Goal: Task Accomplishment & Management: Complete application form

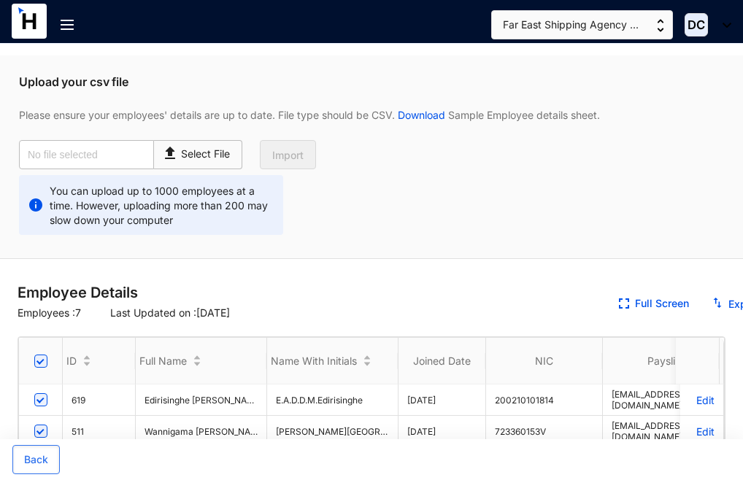
click at [61, 22] on img at bounding box center [67, 25] width 13 height 10
click at [344, 195] on div "You can upload up to 1000 employees at a time. However, uploading more than 200…" at bounding box center [371, 205] width 722 height 60
click at [184, 159] on p "Select File" at bounding box center [206, 154] width 49 height 15
click at [0, 0] on input "Select File" at bounding box center [0, 0] width 0 height 0
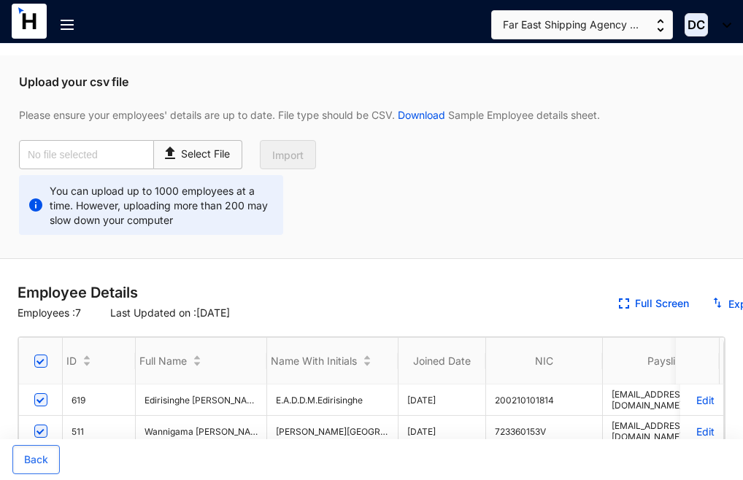
click at [67, 23] on img at bounding box center [67, 25] width 13 height 10
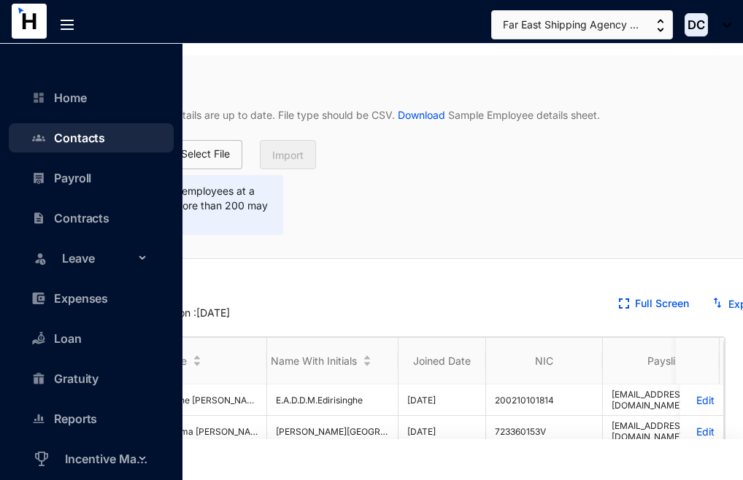
click at [69, 138] on link "Contacts" at bounding box center [72, 138] width 66 height 15
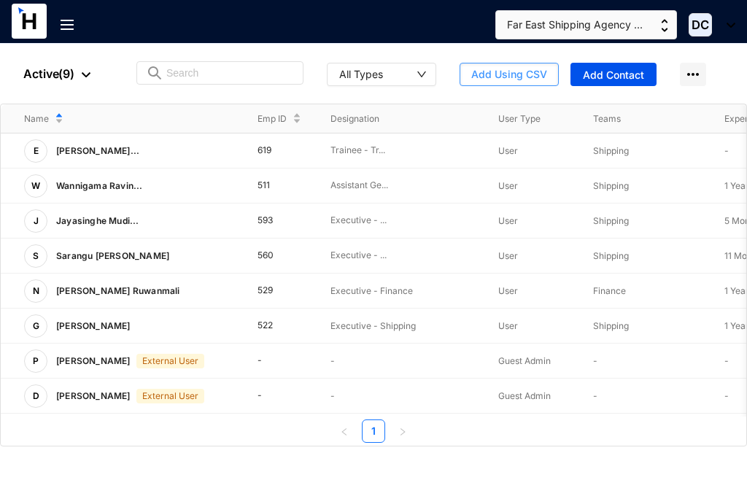
click at [495, 77] on span "Add Using CSV" at bounding box center [509, 74] width 76 height 15
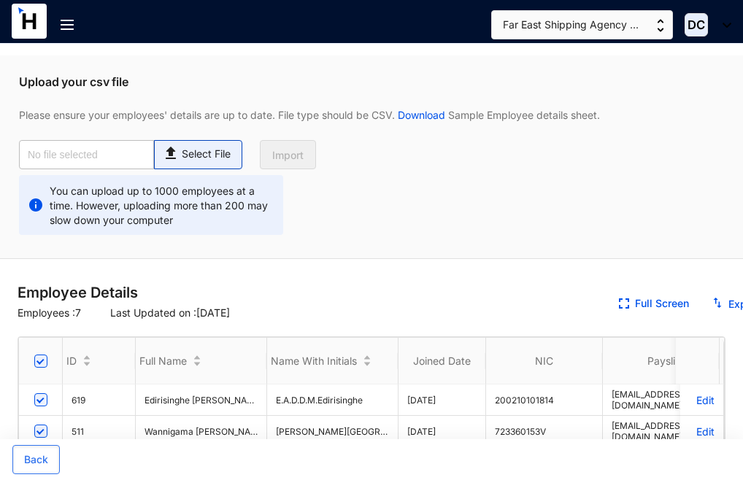
click at [175, 159] on img at bounding box center [172, 151] width 20 height 21
click at [0, 0] on input "Select File" at bounding box center [0, 0] width 0 height 0
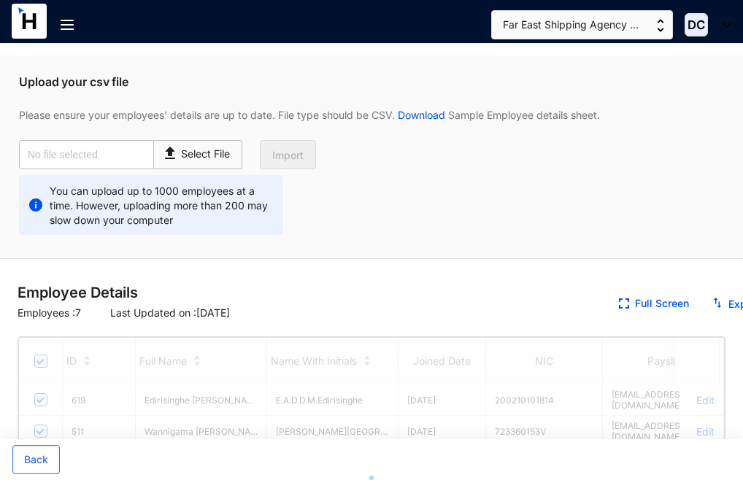
type input "Employees.csv"
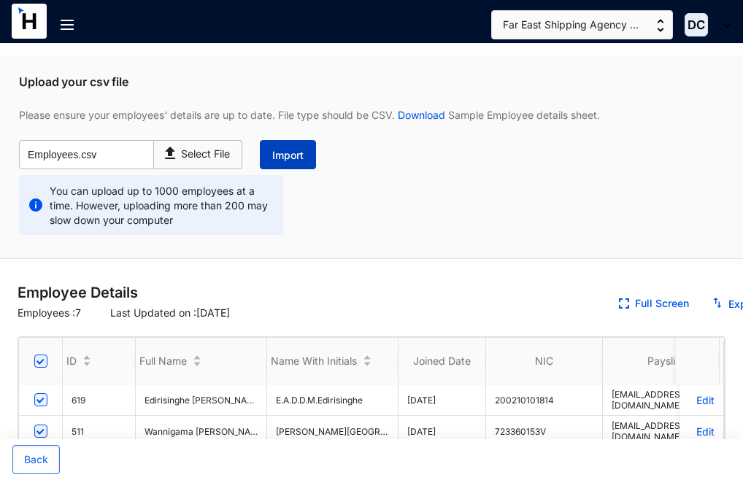
click at [281, 157] on span "Import" at bounding box center [287, 155] width 31 height 15
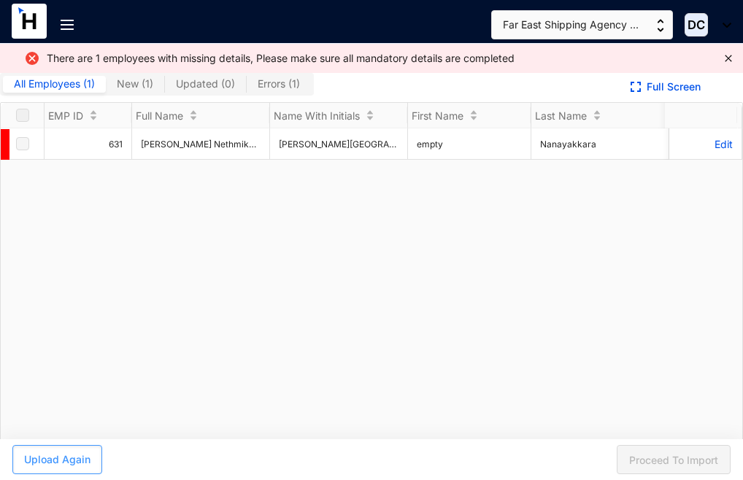
click at [47, 460] on span "Upload Again" at bounding box center [57, 459] width 66 height 15
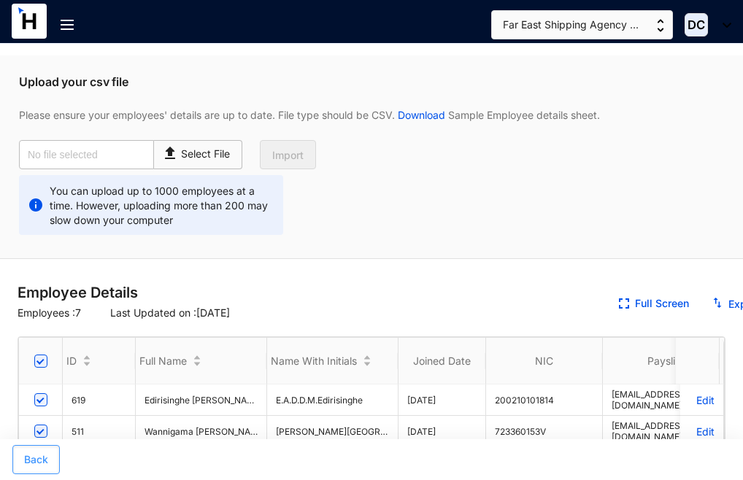
click at [39, 465] on span "Back" at bounding box center [36, 459] width 24 height 15
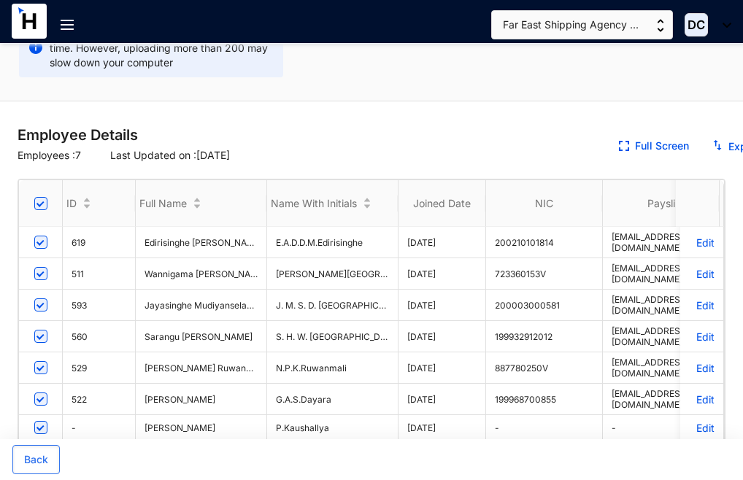
scroll to position [155, 0]
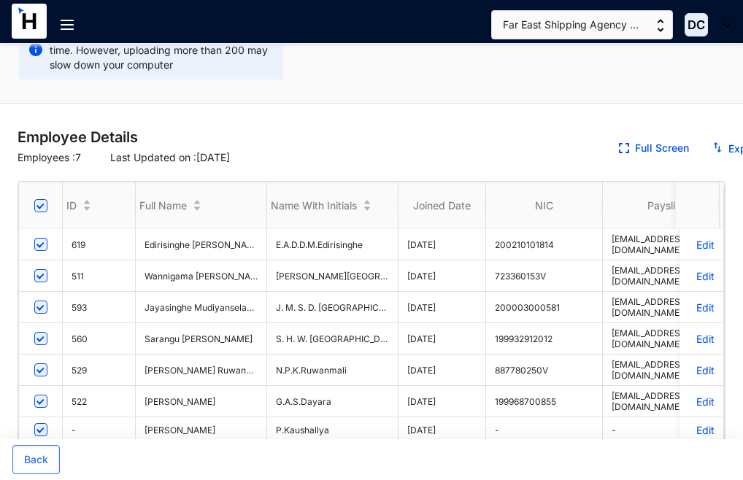
click at [61, 22] on img at bounding box center [67, 25] width 13 height 10
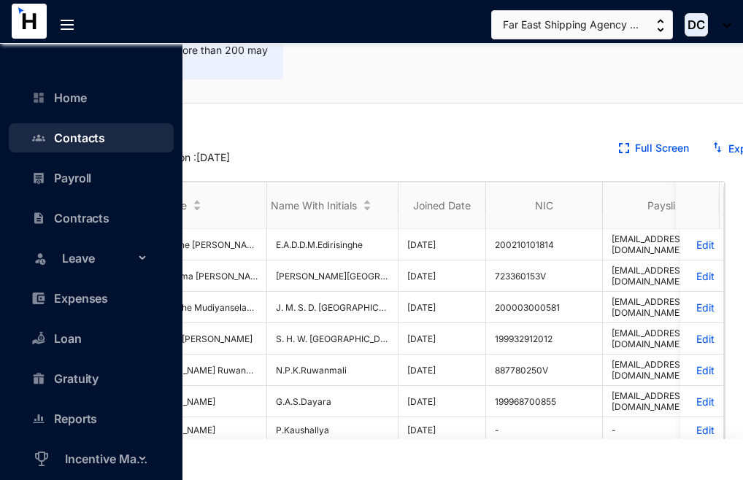
click at [70, 138] on link "Contacts" at bounding box center [72, 138] width 66 height 15
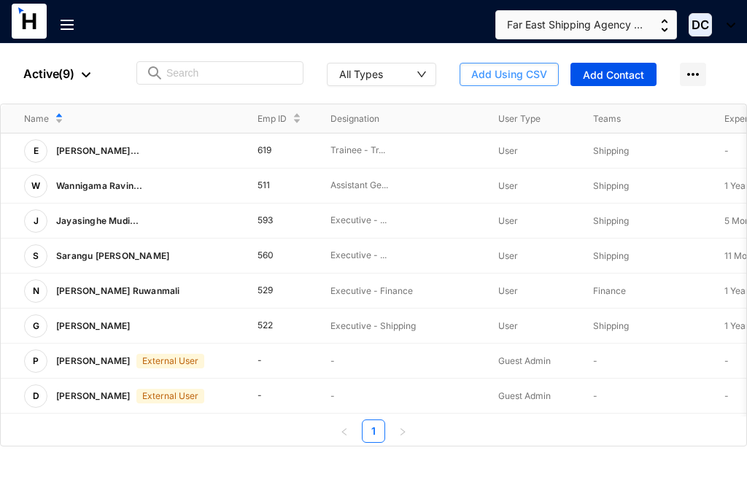
click at [476, 76] on span "Add Using CSV" at bounding box center [509, 74] width 76 height 15
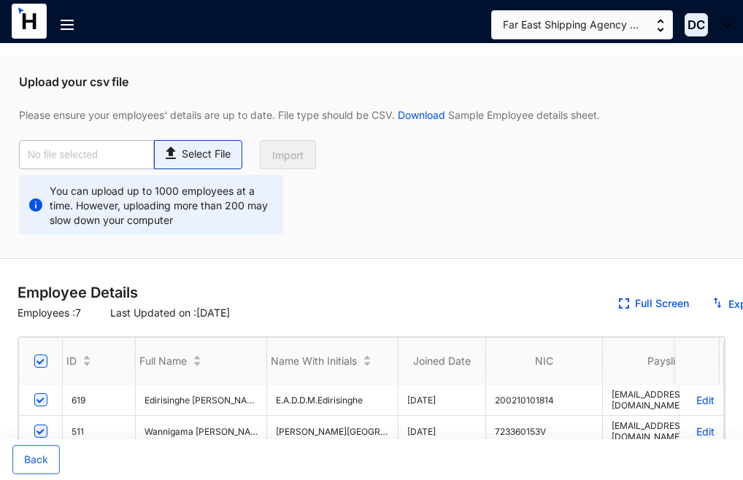
click at [194, 153] on p "Select File" at bounding box center [206, 154] width 49 height 15
click at [0, 0] on input "Select File" at bounding box center [0, 0] width 0 height 0
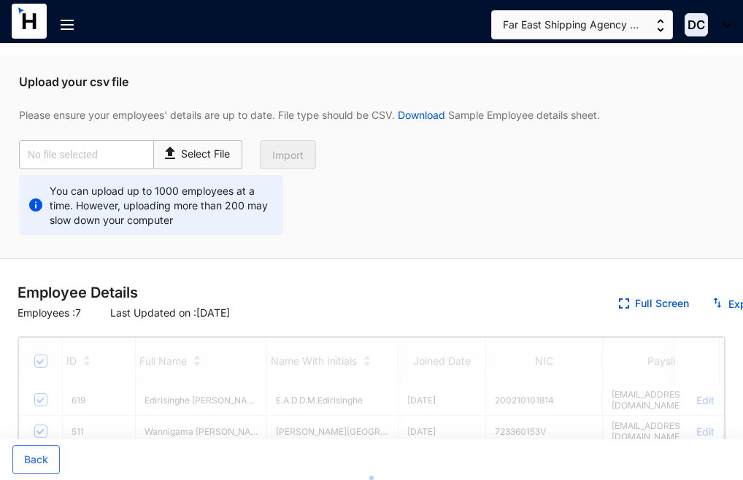
type input "Employees.csv"
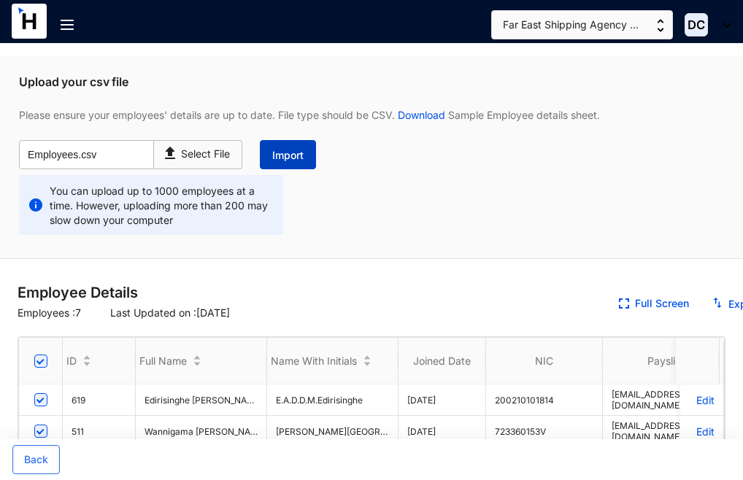
click at [276, 151] on span "Import" at bounding box center [287, 155] width 31 height 15
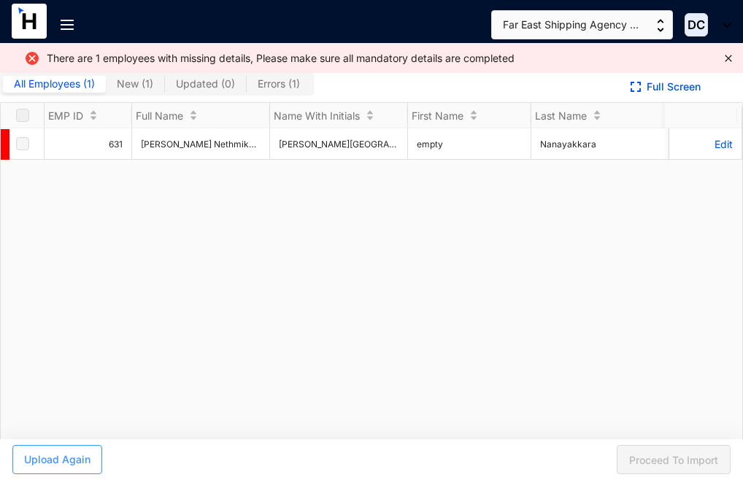
click at [53, 461] on span "Upload Again" at bounding box center [57, 459] width 66 height 15
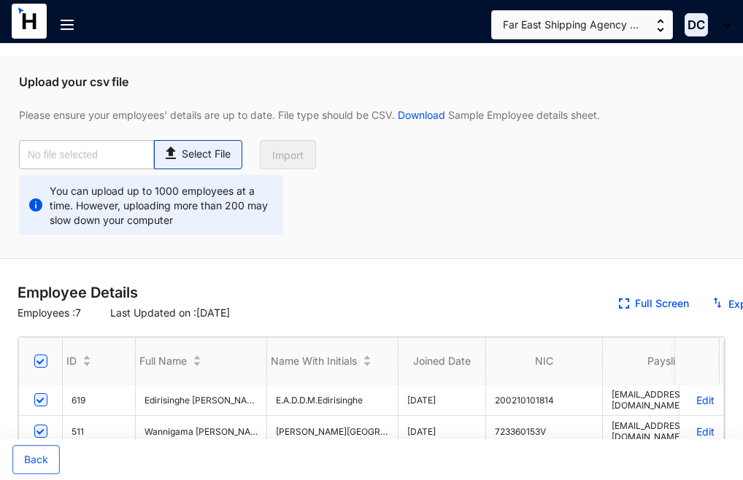
click at [210, 155] on p "Select File" at bounding box center [206, 154] width 49 height 15
click at [0, 0] on input "Select File" at bounding box center [0, 0] width 0 height 0
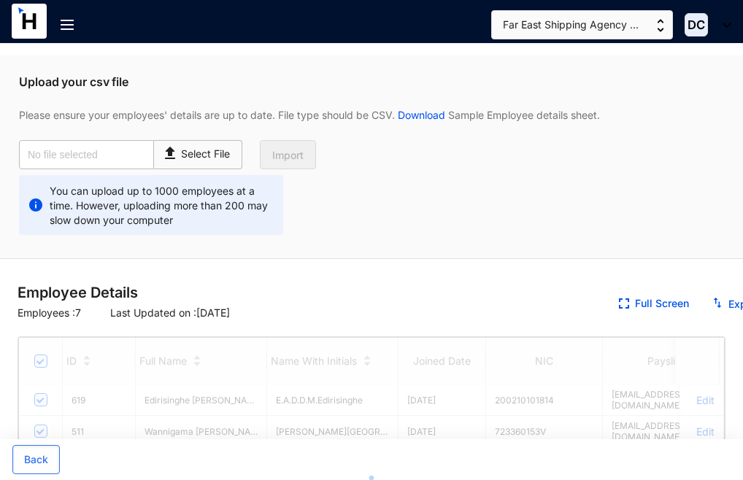
type input "Employees.csv"
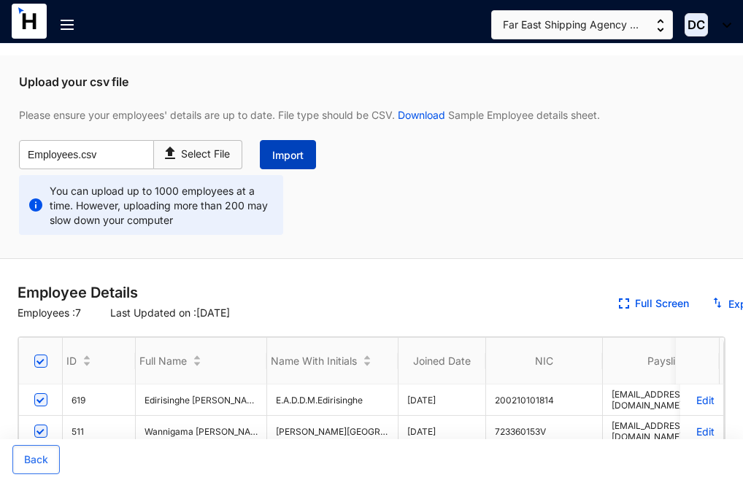
click at [278, 158] on span "Import" at bounding box center [287, 155] width 31 height 15
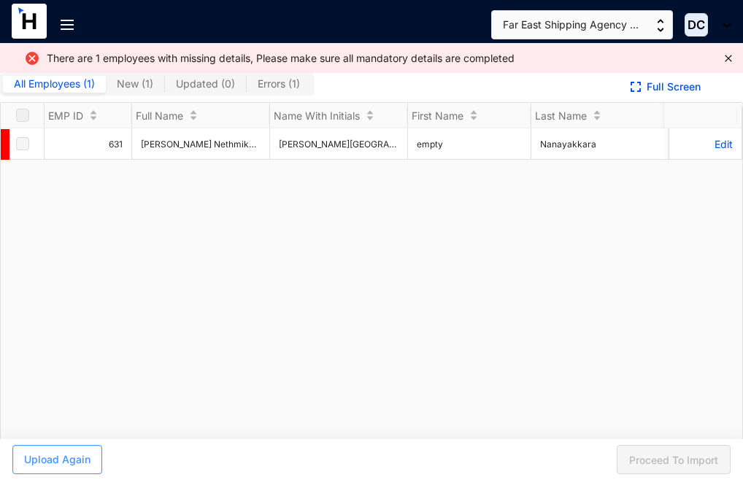
click at [47, 455] on span "Upload Again" at bounding box center [57, 459] width 66 height 15
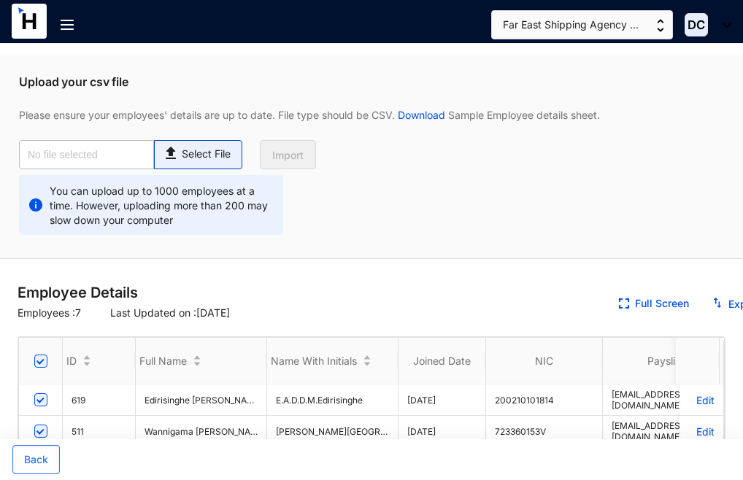
click at [205, 149] on p "Select File" at bounding box center [206, 154] width 49 height 15
click at [0, 0] on input "Select File" at bounding box center [0, 0] width 0 height 0
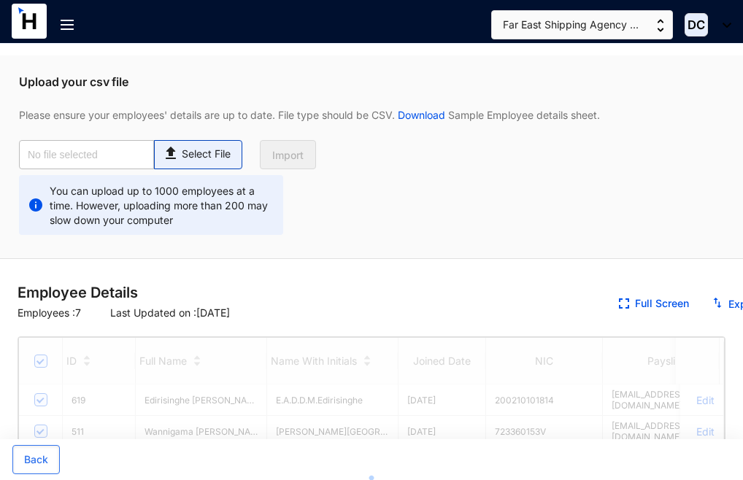
type input "Employees.csv"
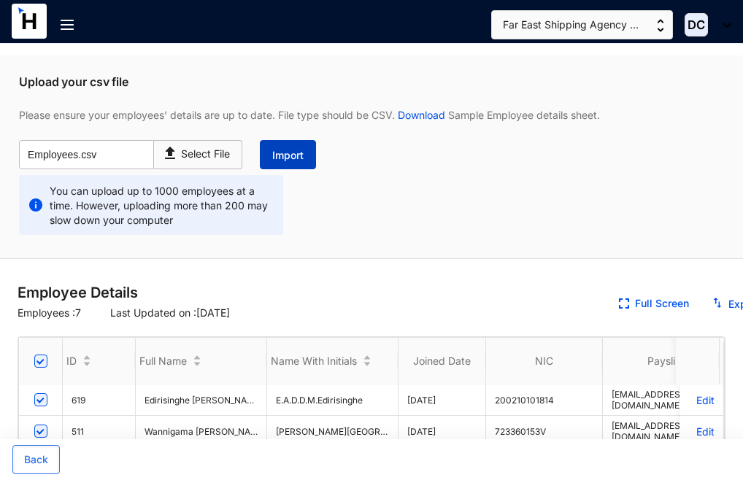
click at [291, 155] on span "Import" at bounding box center [287, 155] width 31 height 15
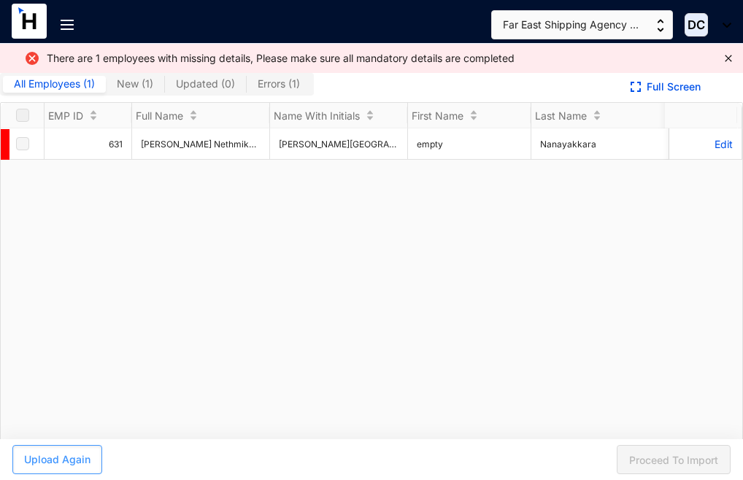
click at [65, 455] on span "Upload Again" at bounding box center [57, 459] width 66 height 15
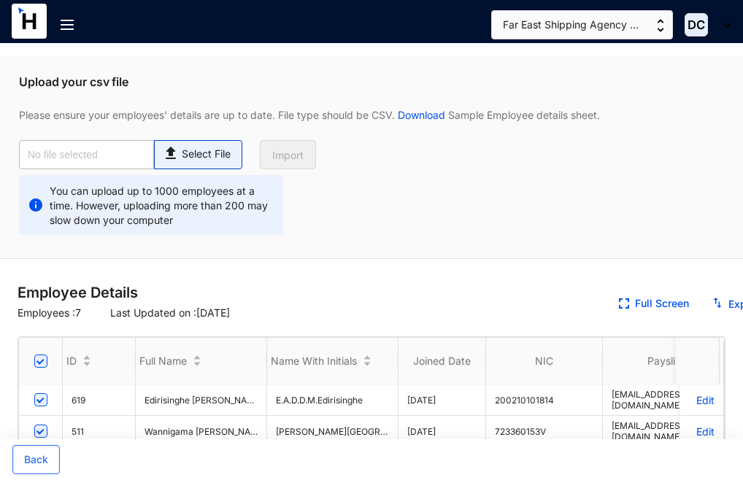
click at [206, 151] on p "Select File" at bounding box center [206, 154] width 49 height 15
click at [0, 0] on input "Select File" at bounding box center [0, 0] width 0 height 0
type input "Employees.csv"
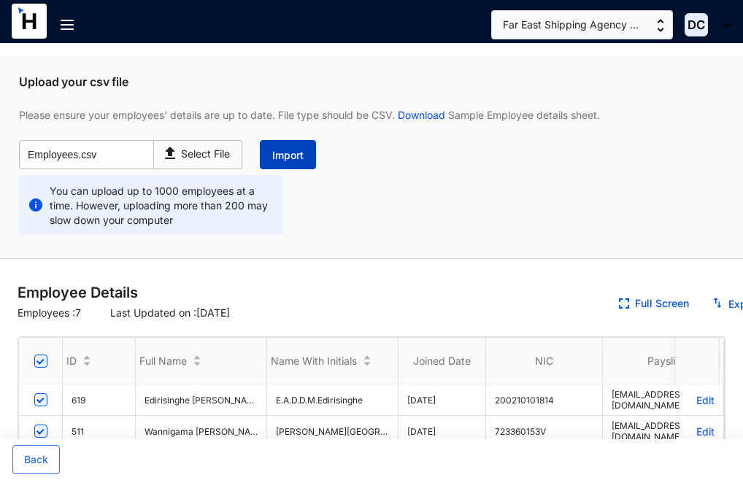
click at [279, 152] on span "Import" at bounding box center [287, 155] width 31 height 15
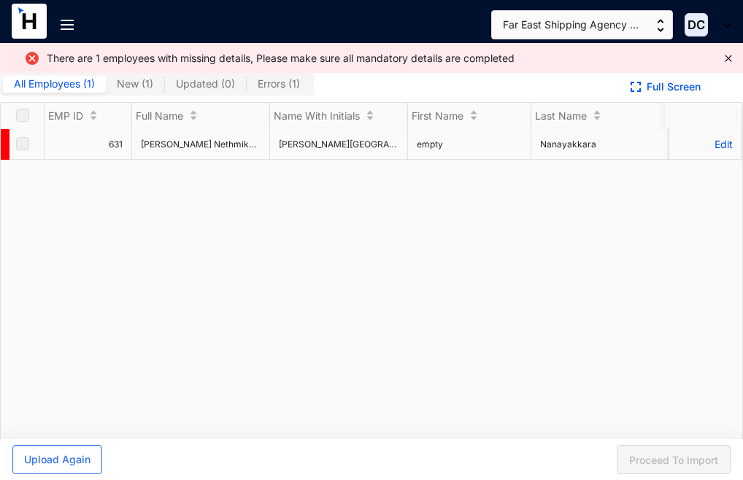
click at [463, 151] on td "empty" at bounding box center [469, 143] width 123 height 31
click at [705, 150] on p "Edit" at bounding box center [705, 144] width 55 height 12
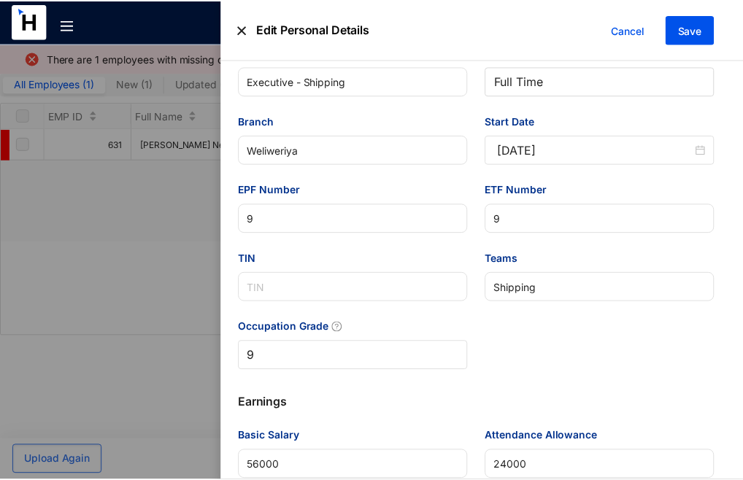
scroll to position [720, 0]
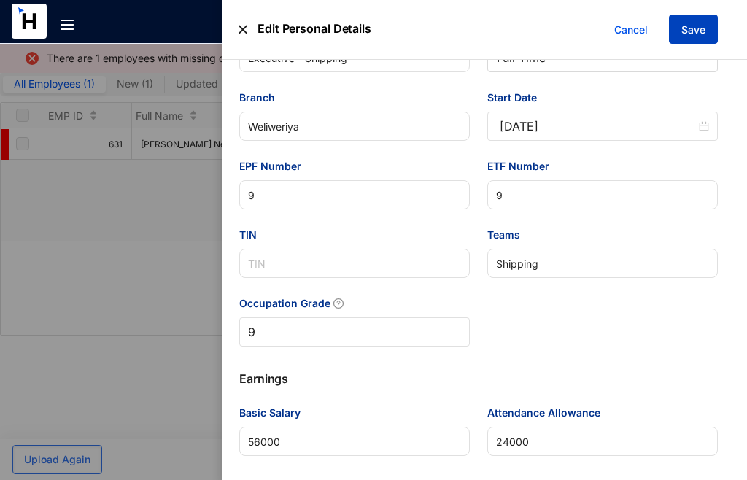
click at [684, 28] on span "Save" at bounding box center [693, 30] width 24 height 15
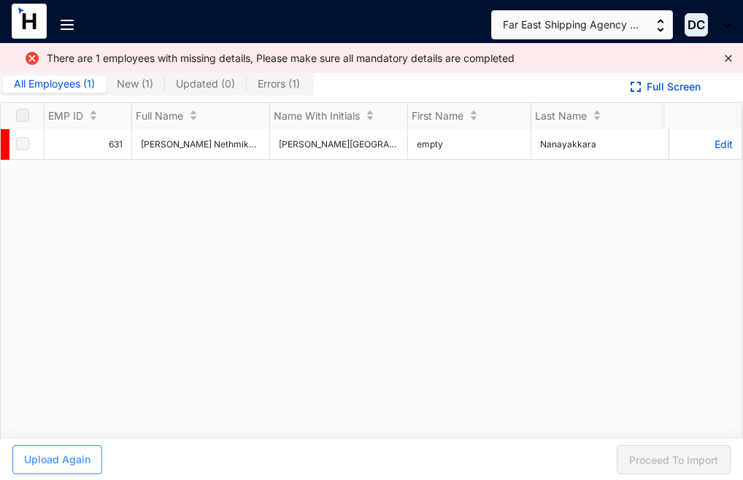
click at [63, 461] on span "Upload Again" at bounding box center [57, 459] width 66 height 15
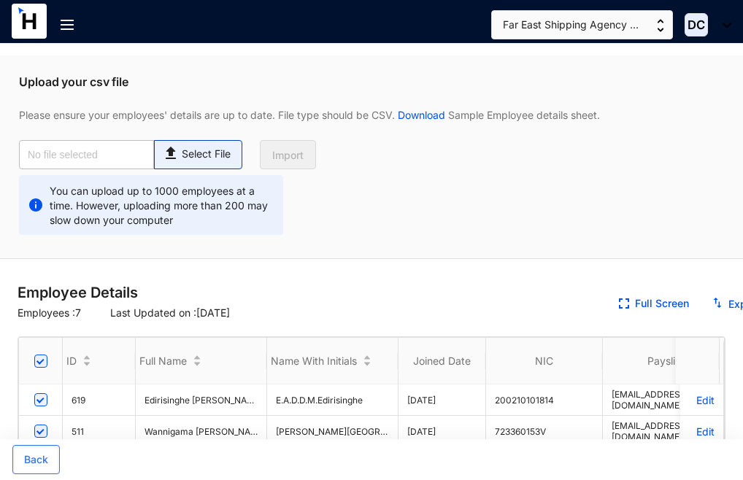
click at [220, 155] on p "Select File" at bounding box center [206, 154] width 49 height 15
click at [0, 0] on input "Select File" at bounding box center [0, 0] width 0 height 0
type input "Employees.csv"
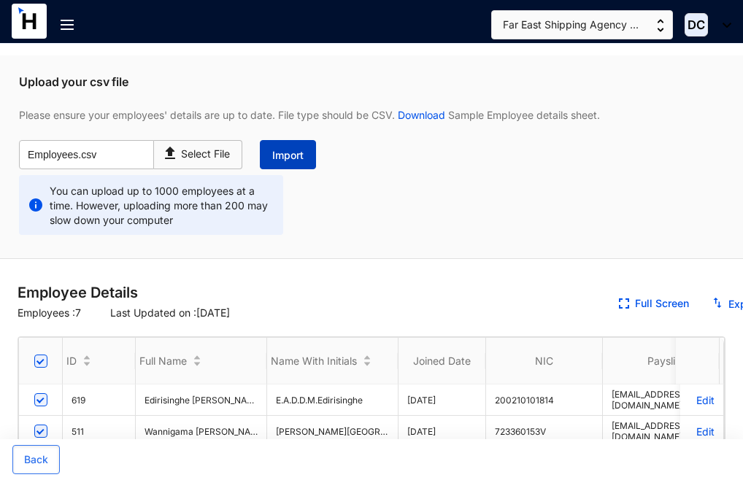
click at [291, 156] on span "Import" at bounding box center [287, 155] width 31 height 15
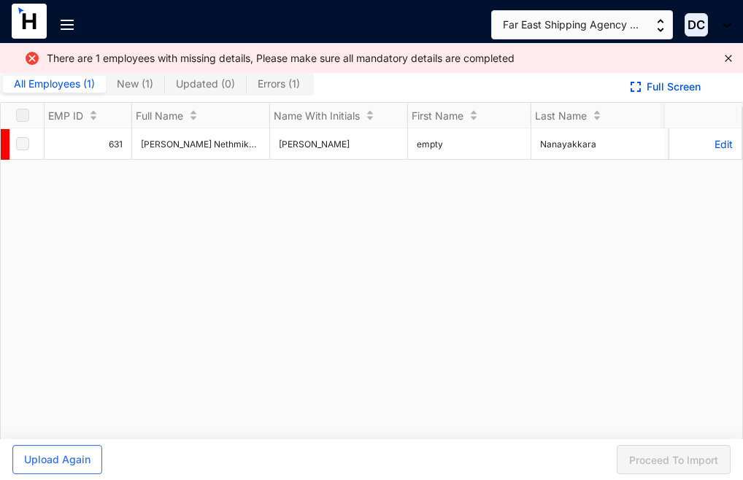
click at [69, 22] on img at bounding box center [67, 25] width 13 height 10
click at [49, 460] on span "Upload Again" at bounding box center [57, 459] width 66 height 15
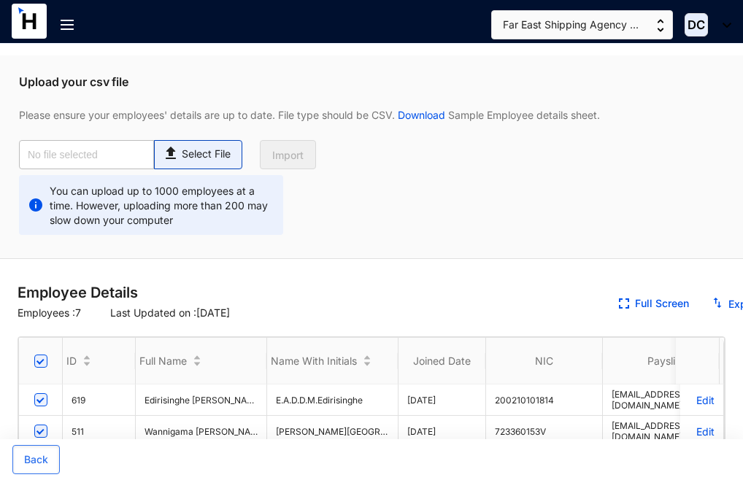
click at [189, 151] on p "Select File" at bounding box center [206, 154] width 49 height 15
click at [0, 0] on input "Select File" at bounding box center [0, 0] width 0 height 0
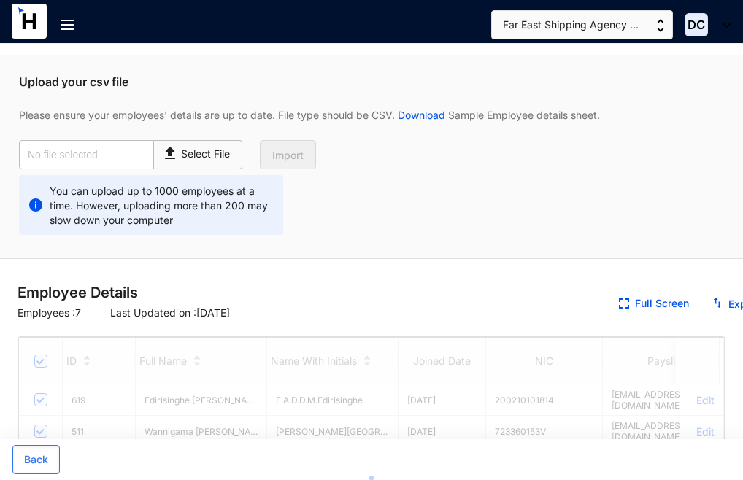
type input "Employees.csv"
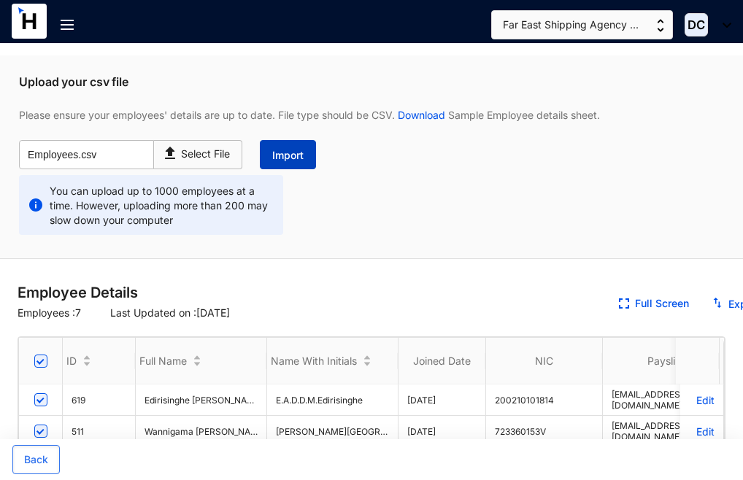
click at [277, 152] on span "Import" at bounding box center [287, 155] width 31 height 15
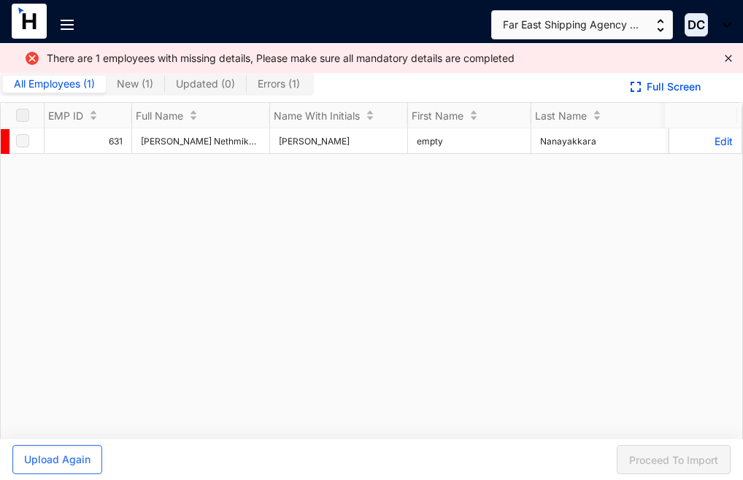
click at [214, 82] on span "Updated ( 0 )" at bounding box center [205, 83] width 59 height 12
click at [165, 88] on input "Updated ( 0 )" at bounding box center [165, 88] width 0 height 0
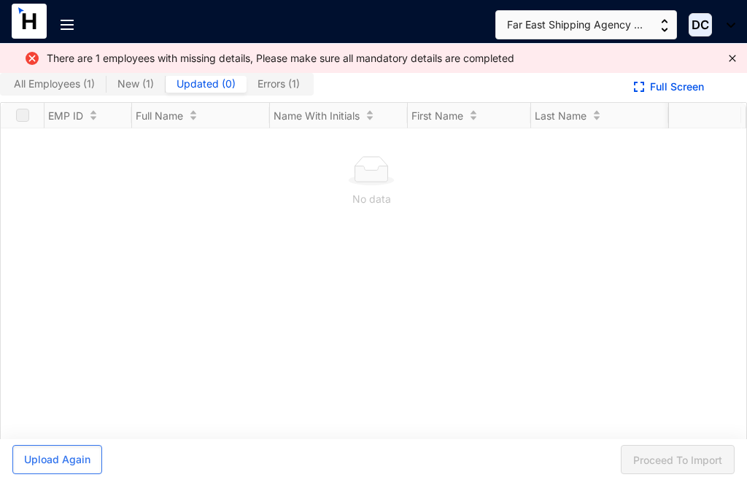
click at [279, 85] on span "Errors ( 1 )" at bounding box center [279, 83] width 42 height 12
click at [247, 88] on input "Errors ( 1 )" at bounding box center [247, 88] width 0 height 0
click at [279, 85] on span "Errors ( 1 )" at bounding box center [279, 83] width 42 height 12
click at [247, 88] on input "Errors ( 1 )" at bounding box center [247, 88] width 0 height 0
click at [279, 85] on span "Errors ( 1 )" at bounding box center [279, 83] width 42 height 12
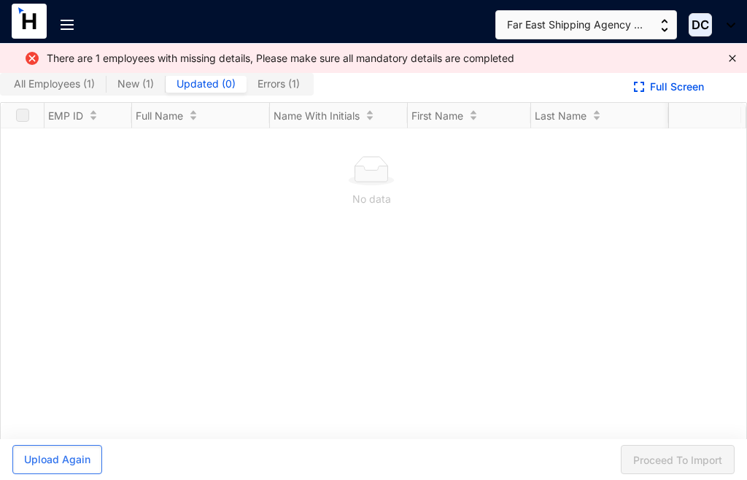
click at [247, 88] on input "Errors ( 1 )" at bounding box center [247, 88] width 0 height 0
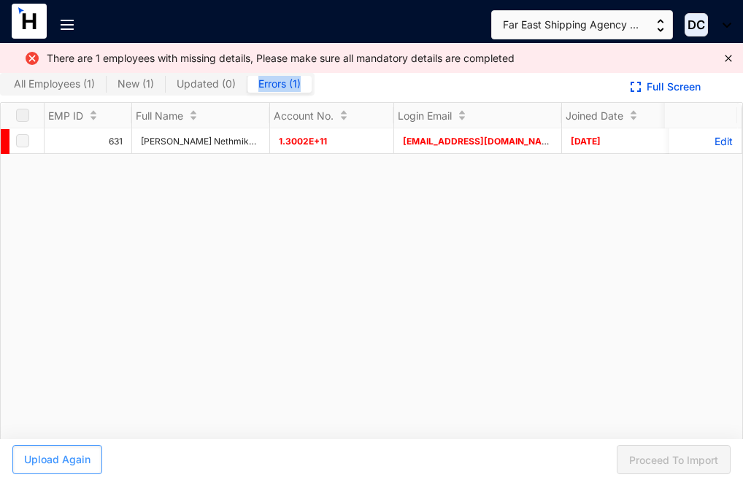
click at [53, 457] on span "Upload Again" at bounding box center [57, 459] width 66 height 15
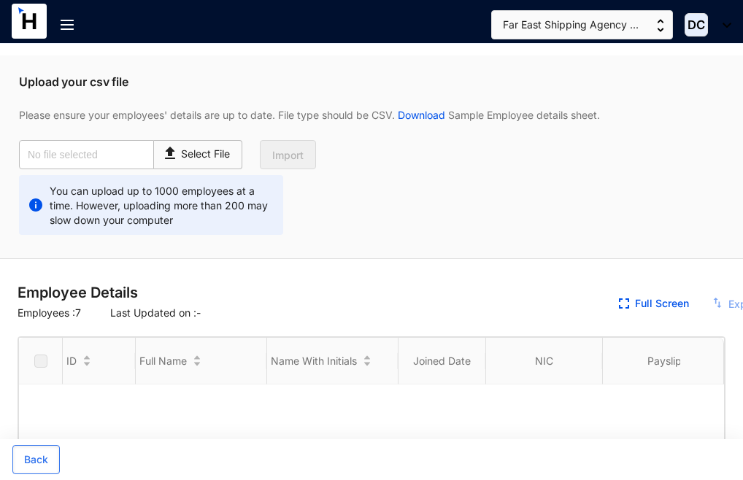
checkbox input "true"
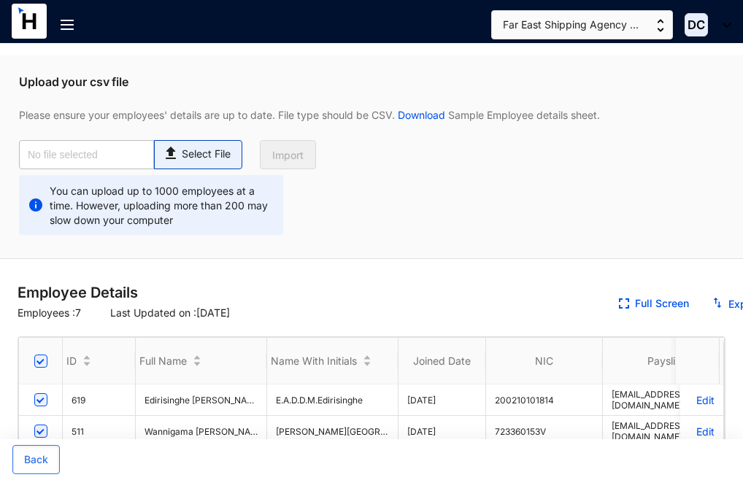
click at [182, 150] on p "Select File" at bounding box center [206, 154] width 49 height 15
click at [0, 0] on input "Select File" at bounding box center [0, 0] width 0 height 0
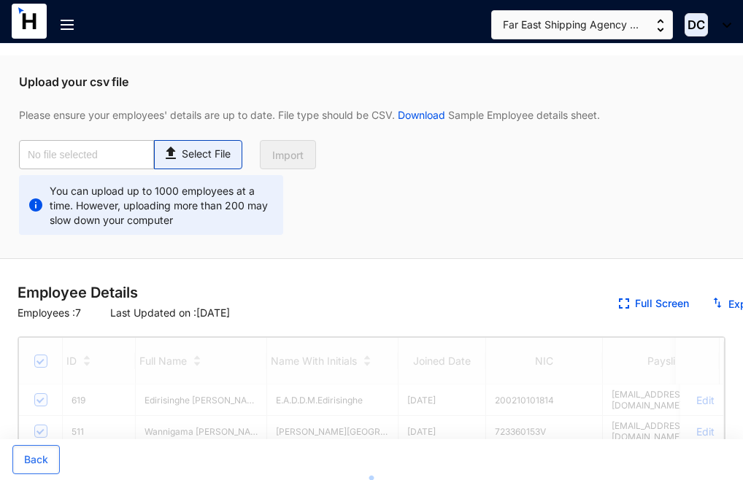
type input "Employees.csv"
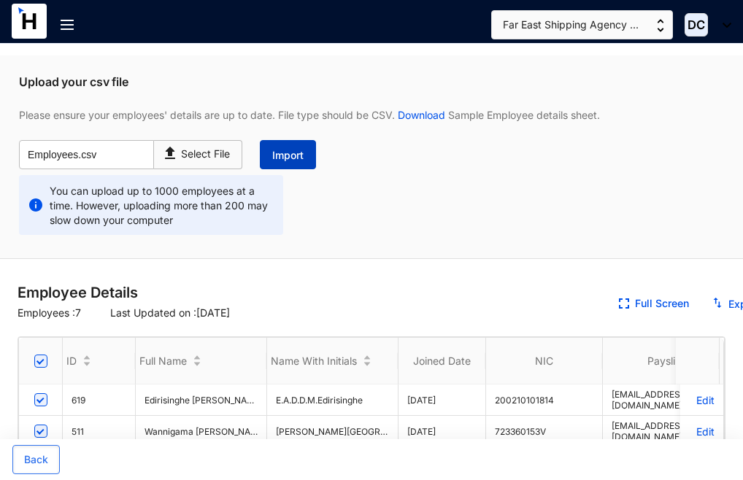
click at [278, 155] on span "Import" at bounding box center [287, 155] width 31 height 15
